Goal: Task Accomplishment & Management: Use online tool/utility

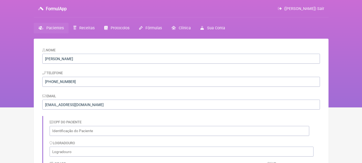
click at [53, 29] on span "Pacientes" at bounding box center [54, 28] width 17 height 5
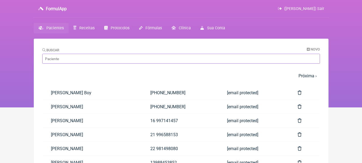
click at [87, 57] on input "Buscar" at bounding box center [181, 59] width 278 height 10
type input "walder"
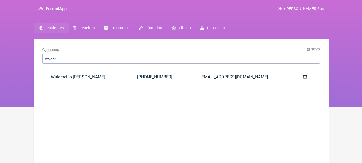
click at [114, 77] on link "Waldercilio Jose De Oliveira Junior" at bounding box center [85, 77] width 86 height 14
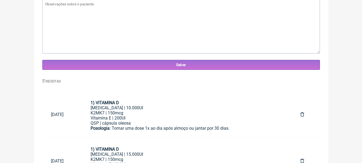
scroll to position [230, 0]
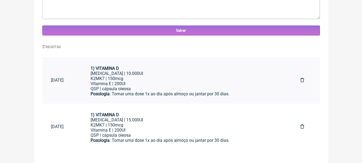
click at [190, 82] on div "K2MK7 | 150mcg Vitamina E | 200UI" at bounding box center [187, 81] width 193 height 10
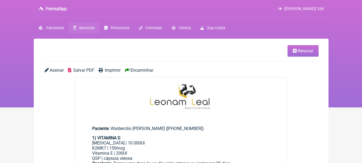
click at [309, 52] on span "Renovar" at bounding box center [306, 50] width 16 height 5
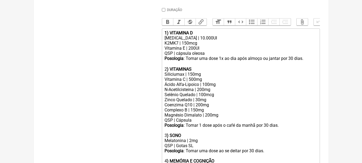
scroll to position [161, 0]
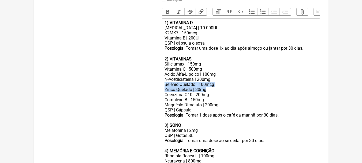
drag, startPoint x: 214, startPoint y: 93, endPoint x: 158, endPoint y: 89, distance: 57.0
click at [158, 89] on form "Buscar Protocolos Formulas Suplementos / Cosméticos Paciente Waldercilio [PERSO…" at bounding box center [181, 64] width 278 height 321
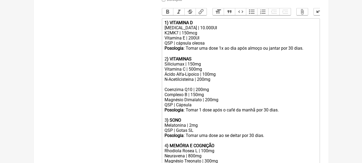
type trix-editor "<lor><ipsumd>4) SITAMETC A</elitse></doe><tem>Incididuntutla | 75.901ET</dol><m…"
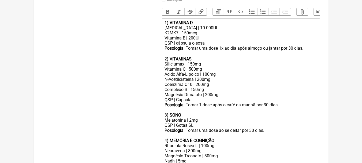
click at [224, 77] on div "Ácido Alfa-Lipoico | 100mg" at bounding box center [241, 74] width 152 height 5
